Goal: Check status: Check status

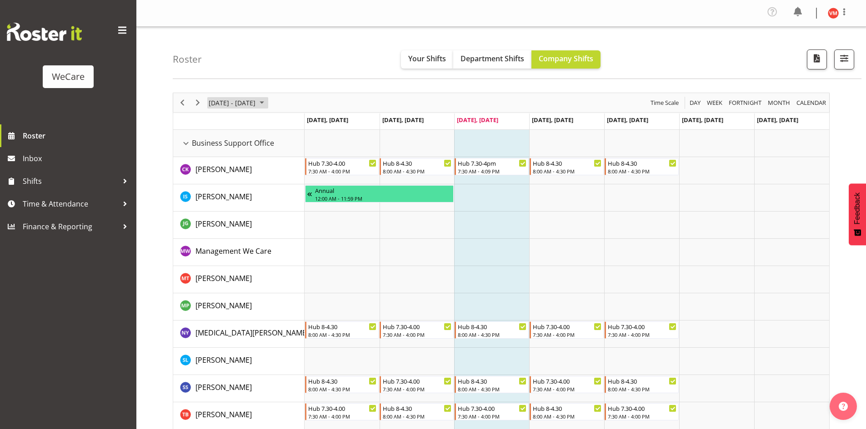
click at [237, 106] on span "[DATE] - [DATE]" at bounding box center [232, 102] width 49 height 11
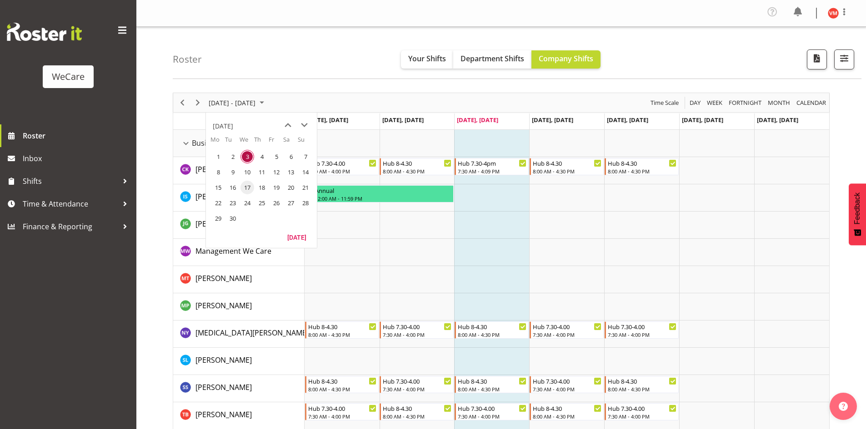
click at [249, 187] on span "17" at bounding box center [247, 188] width 14 height 14
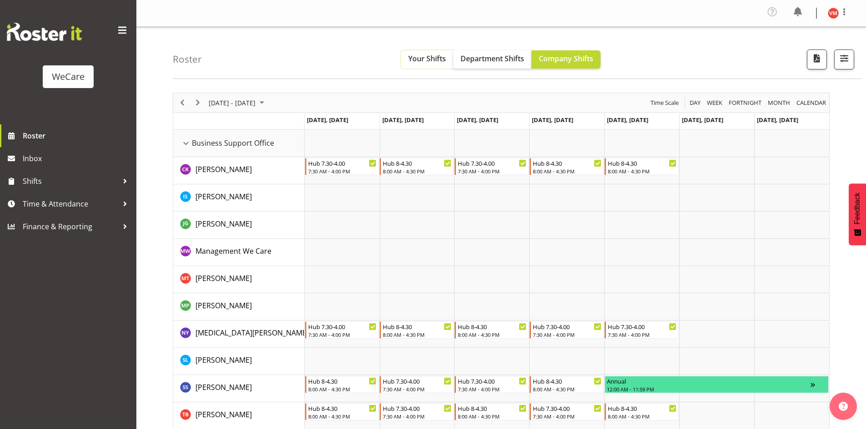
click at [419, 55] on span "Your Shifts" at bounding box center [427, 59] width 38 height 10
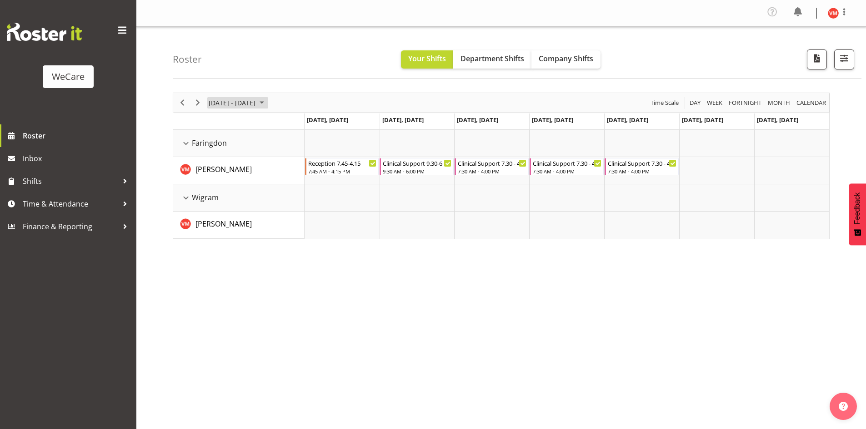
click at [248, 101] on span "[DATE] - [DATE]" at bounding box center [232, 102] width 49 height 11
click at [304, 123] on span "next month" at bounding box center [304, 125] width 16 height 16
click at [249, 174] on span "8" at bounding box center [247, 172] width 14 height 14
